Goal: Check status: Check status

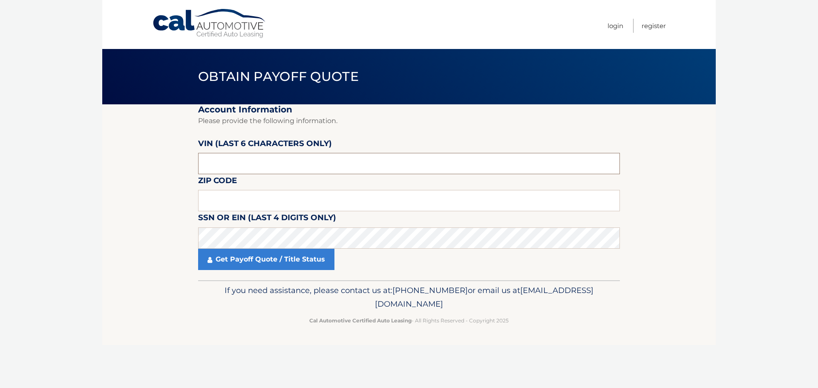
click at [284, 163] on input "text" at bounding box center [409, 163] width 422 height 21
type input "200314"
click at [229, 194] on input "text" at bounding box center [409, 200] width 422 height 21
type input "15618"
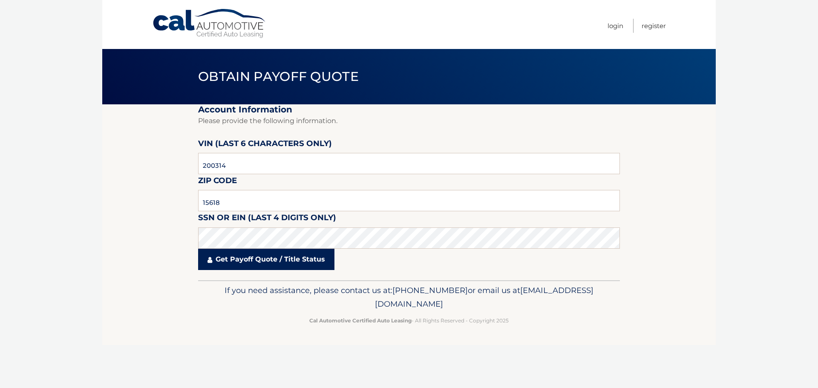
click at [236, 255] on link "Get Payoff Quote / Title Status" at bounding box center [266, 259] width 136 height 21
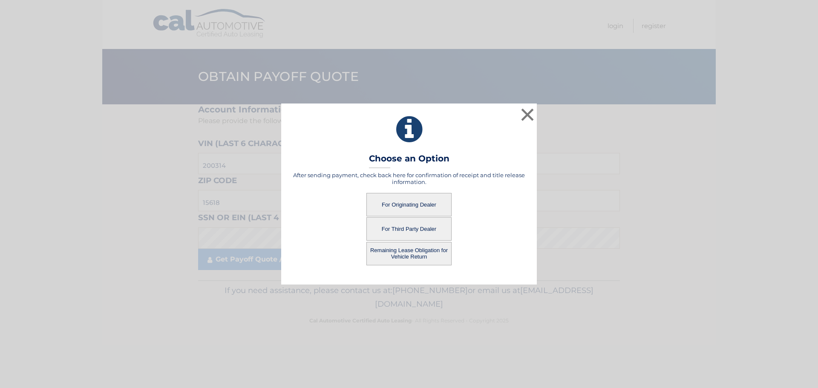
click at [406, 250] on button "Remaining Lease Obligation for Vehicle Return" at bounding box center [408, 253] width 85 height 23
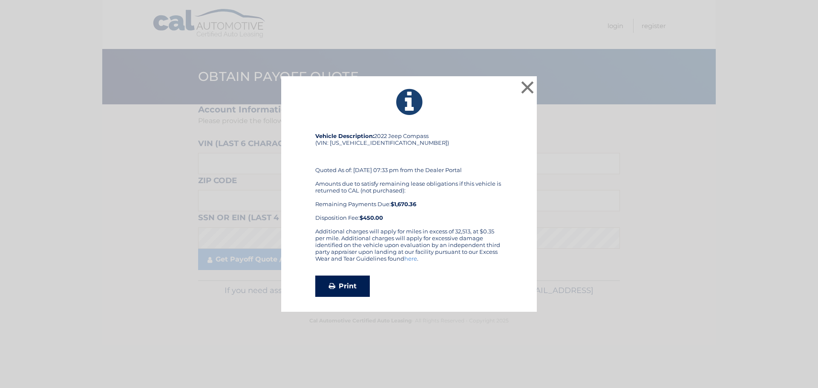
click at [348, 286] on link "Print" at bounding box center [342, 286] width 55 height 21
click at [530, 89] on button "×" at bounding box center [527, 87] width 17 height 17
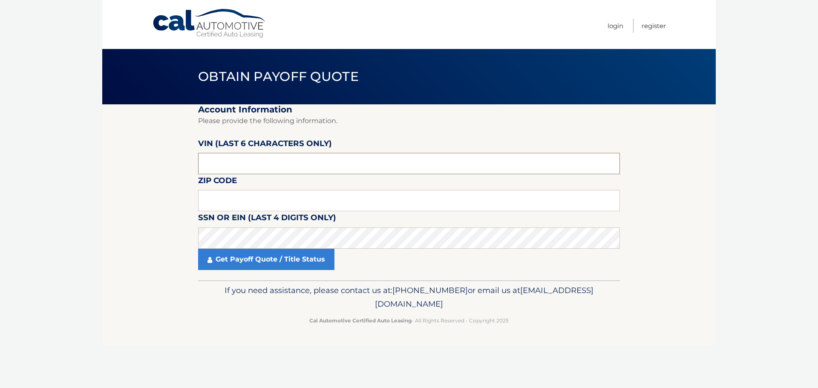
click at [298, 163] on input "text" at bounding box center [409, 163] width 422 height 21
click at [234, 199] on input "text" at bounding box center [409, 200] width 422 height 21
click at [296, 165] on input "text" at bounding box center [409, 163] width 422 height 21
click at [276, 205] on input "text" at bounding box center [409, 200] width 422 height 21
click at [241, 200] on input "text" at bounding box center [409, 200] width 422 height 21
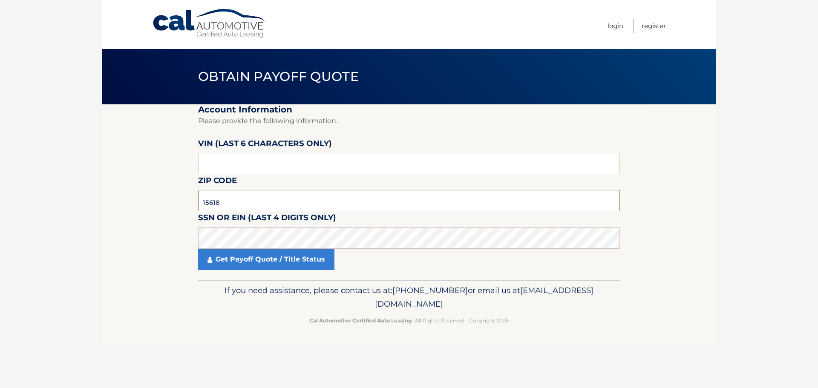
type input "15618"
click at [227, 167] on input "text" at bounding box center [409, 163] width 422 height 21
type input "200314"
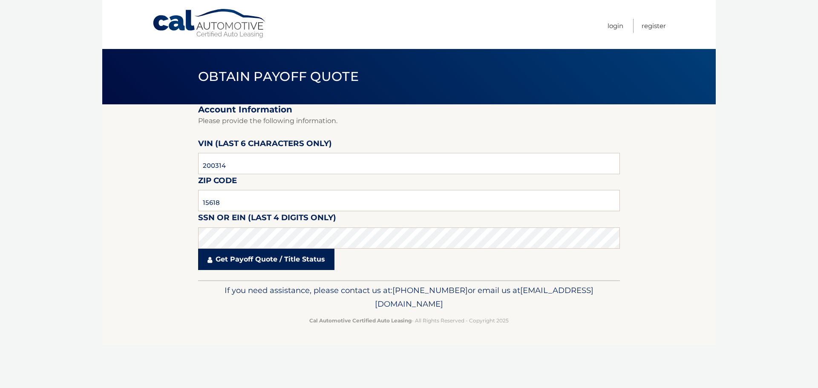
click at [240, 259] on link "Get Payoff Quote / Title Status" at bounding box center [266, 259] width 136 height 21
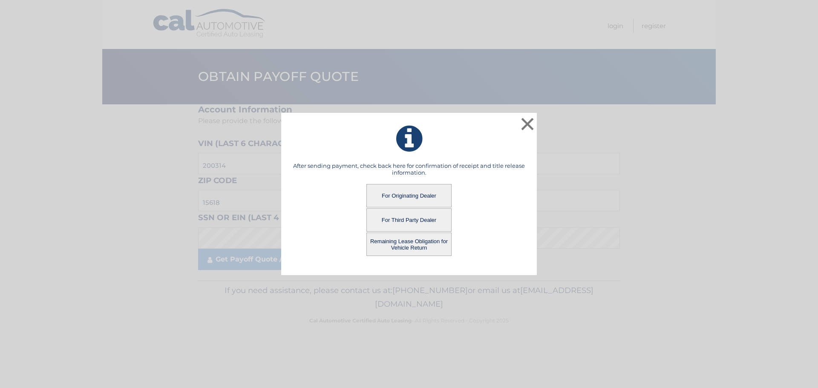
click at [407, 196] on button "For Originating Dealer" at bounding box center [408, 195] width 85 height 23
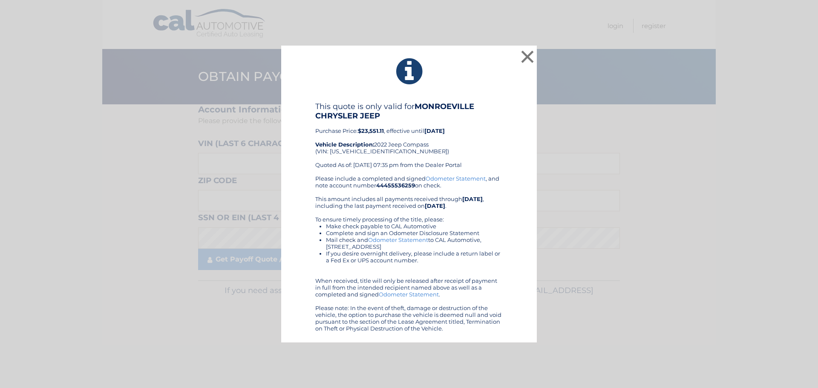
click at [374, 153] on div "This quote is only valid for MONROEVILLE CHRYSLER JEEP Purchase Price: $23,551.…" at bounding box center [408, 138] width 187 height 73
copy div "[US_VEHICLE_IDENTIFICATION_NUMBER]"
click at [526, 60] on button "×" at bounding box center [527, 56] width 17 height 17
